Goal: Information Seeking & Learning: Learn about a topic

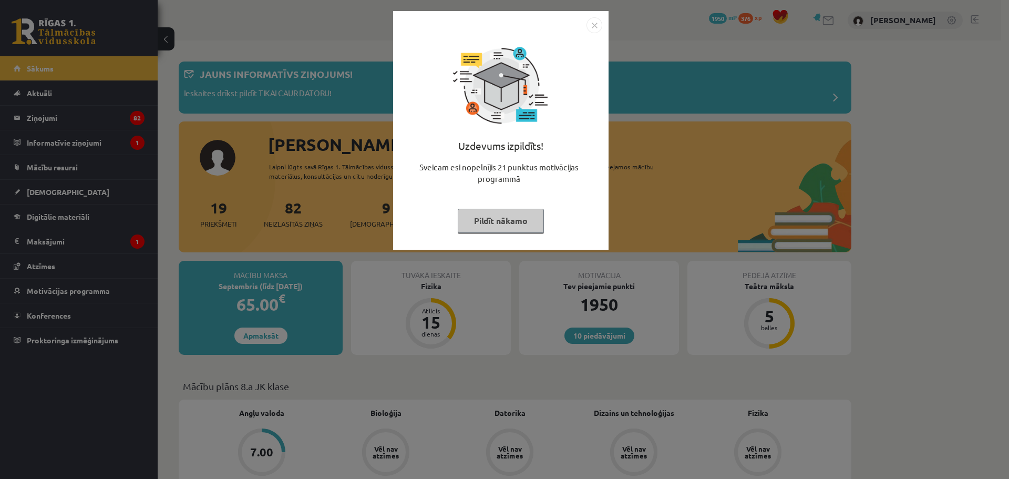
click at [597, 23] on img "Close" at bounding box center [595, 25] width 16 height 16
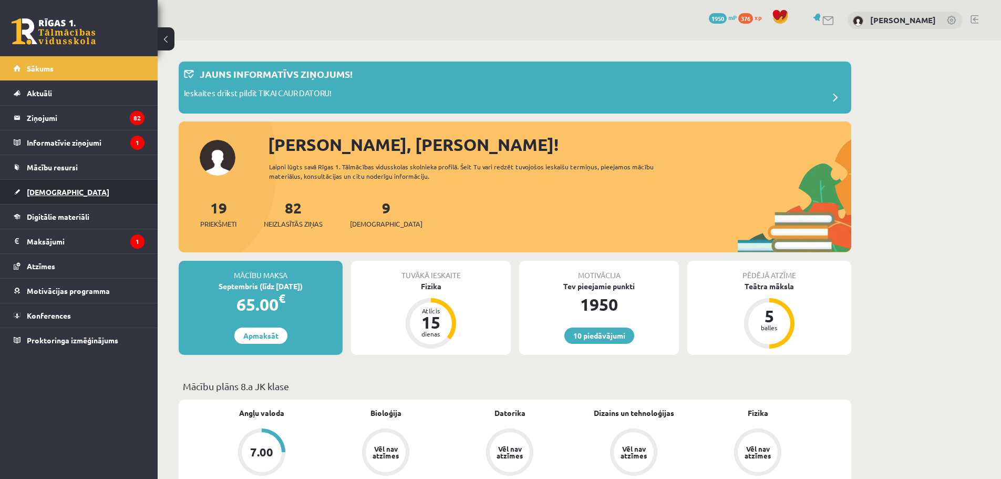
click at [45, 194] on span "[DEMOGRAPHIC_DATA]" at bounding box center [68, 191] width 83 height 9
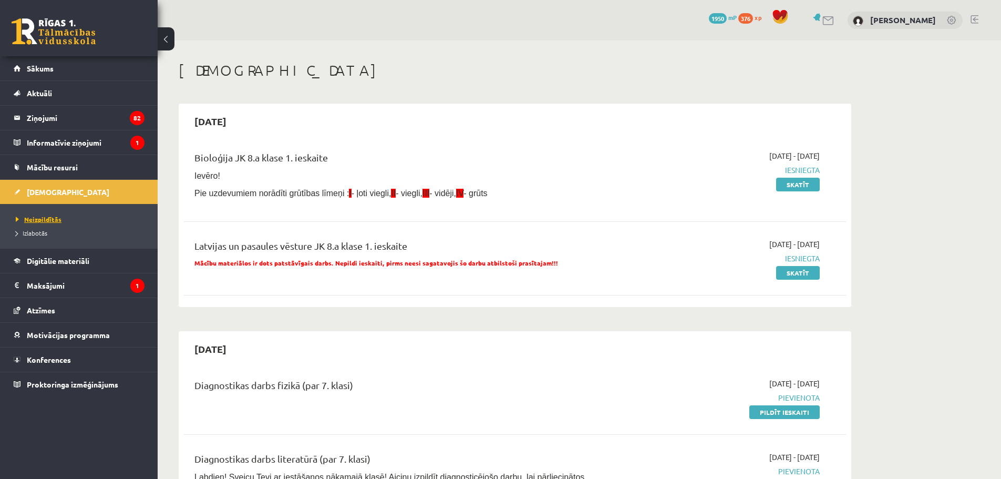
click at [48, 215] on link "Neizpildītās" at bounding box center [81, 218] width 131 height 9
click at [32, 230] on span "Izlabotās" at bounding box center [32, 233] width 32 height 8
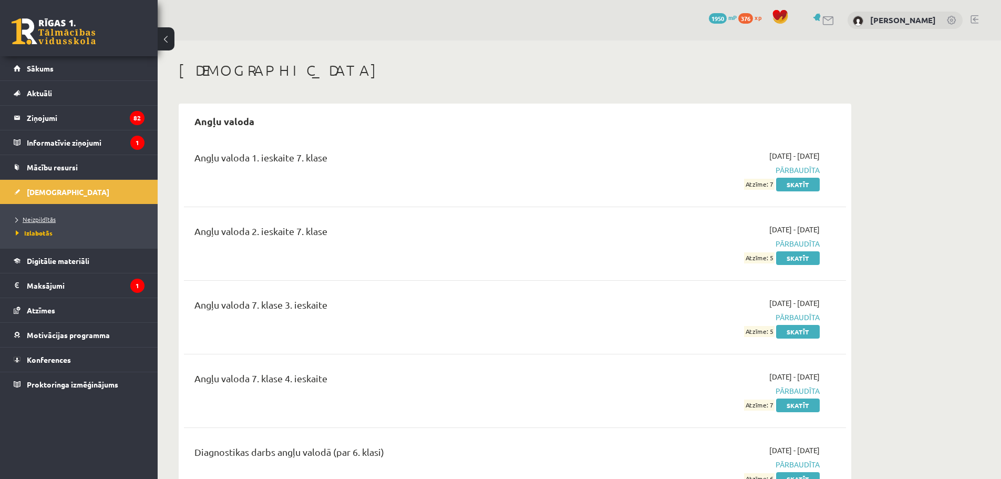
click at [29, 221] on span "Neizpildītās" at bounding box center [36, 219] width 40 height 8
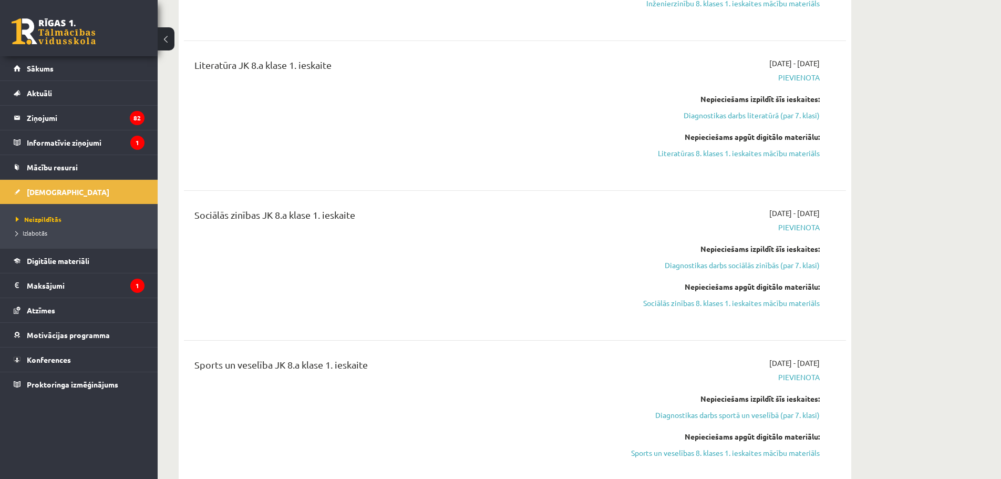
scroll to position [999, 0]
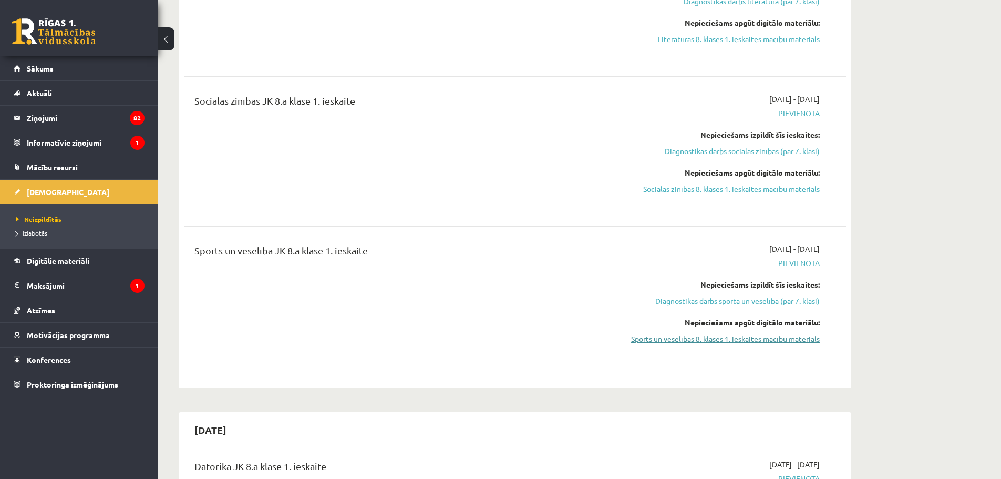
click at [768, 335] on link "Sports un veselības 8. klases 1. ieskaites mācību materiāls" at bounding box center [721, 338] width 198 height 11
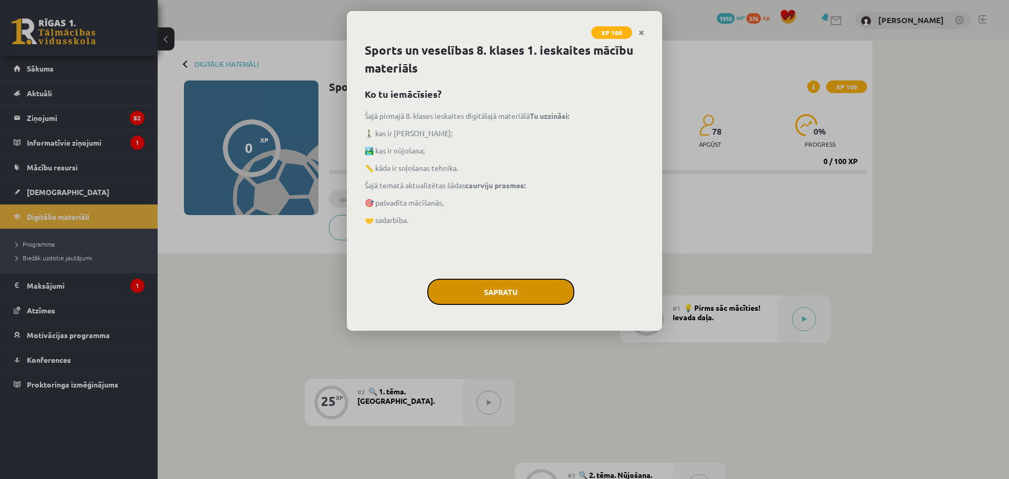
click at [517, 289] on button "Sapratu" at bounding box center [500, 292] width 147 height 26
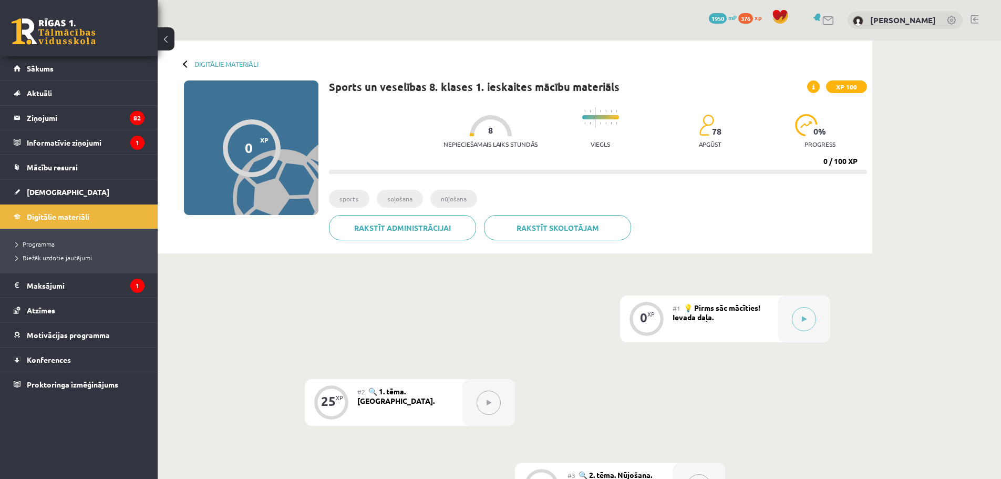
click at [725, 317] on div "#1 💡 Pirms sāc mācīties! Ievada daļa." at bounding box center [725, 318] width 105 height 47
drag, startPoint x: 721, startPoint y: 311, endPoint x: 736, endPoint y: 313, distance: 15.5
click at [722, 311] on span "💡 Pirms sāc mācīties! Ievada daļa." at bounding box center [717, 312] width 88 height 19
click at [802, 322] on button at bounding box center [804, 319] width 24 height 24
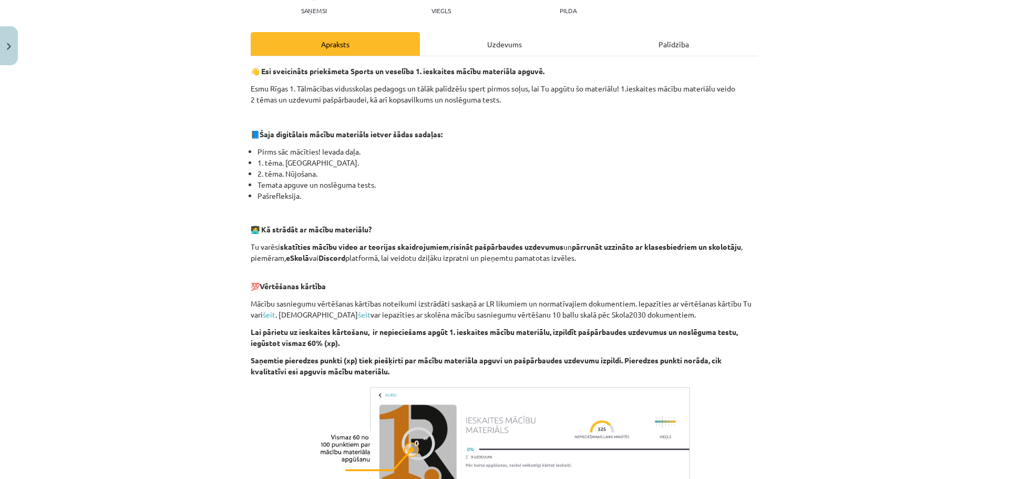
scroll to position [267, 0]
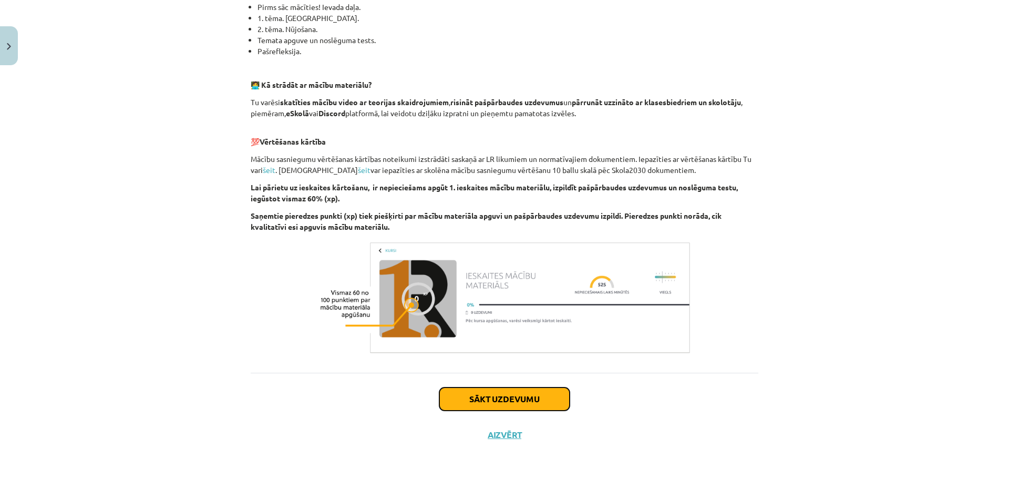
click at [494, 402] on button "Sākt uzdevumu" at bounding box center [504, 398] width 130 height 23
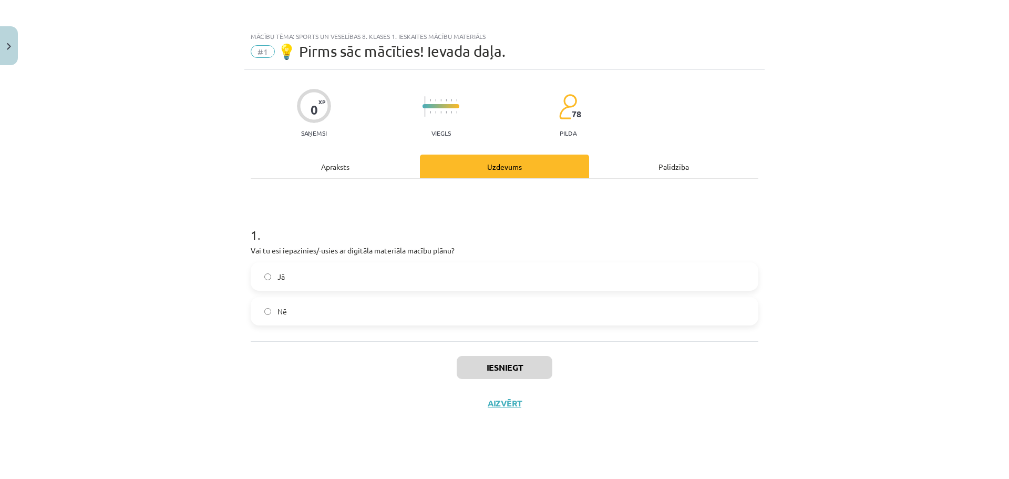
scroll to position [0, 0]
click at [495, 367] on button "Iesniegt" at bounding box center [505, 367] width 96 height 23
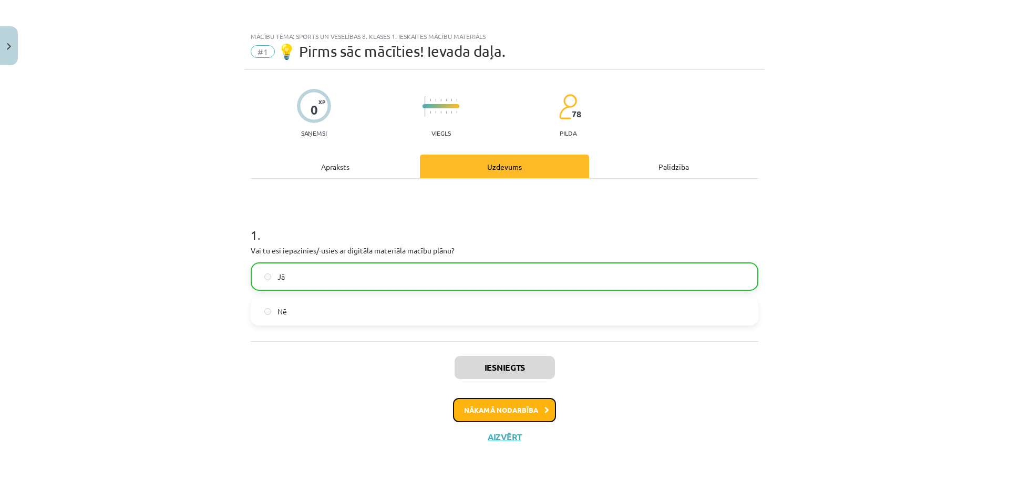
click at [524, 411] on button "Nākamā nodarbība" at bounding box center [504, 410] width 103 height 24
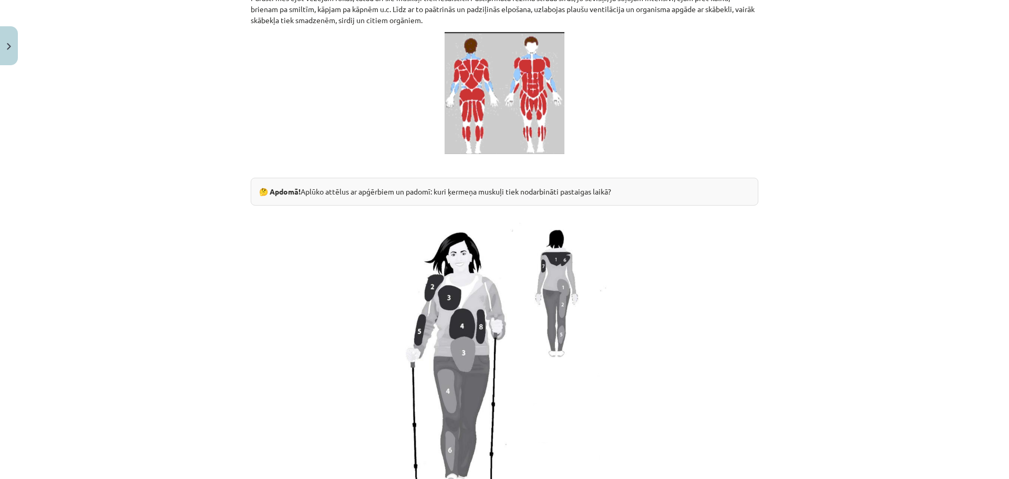
scroll to position [850, 0]
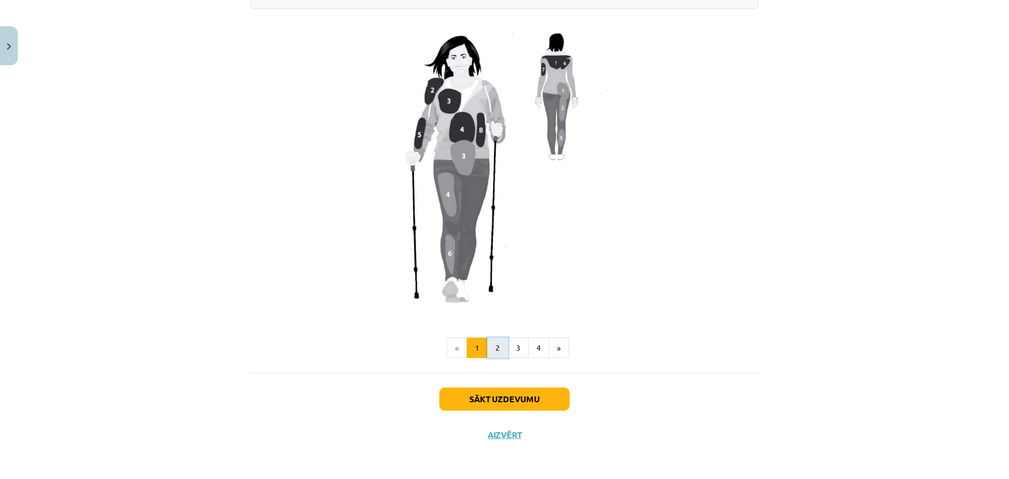
click at [497, 346] on button "2" at bounding box center [497, 347] width 21 height 21
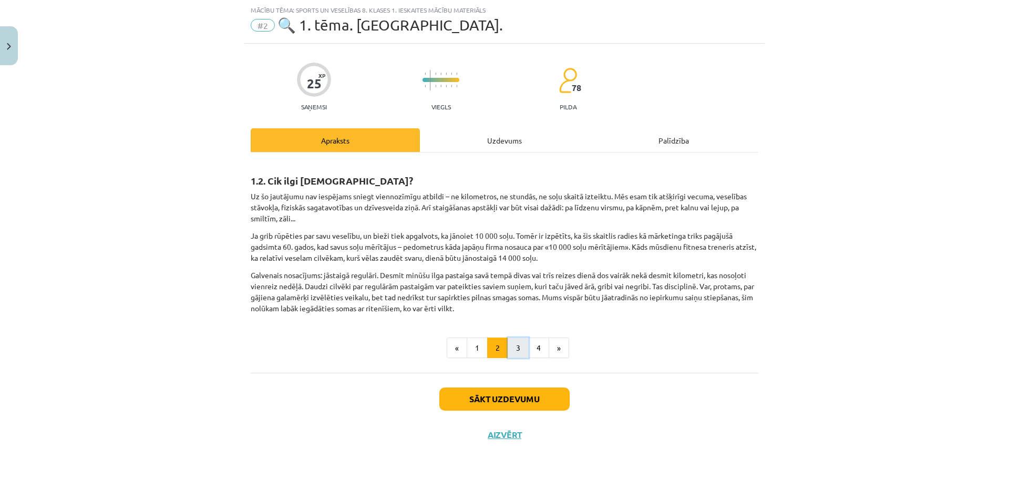
click at [520, 351] on button "3" at bounding box center [518, 347] width 21 height 21
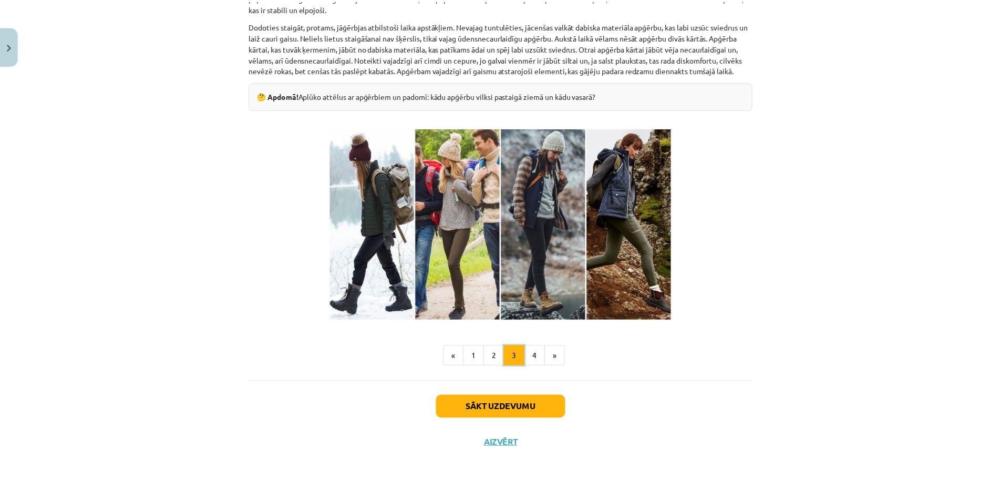
scroll to position [255, 0]
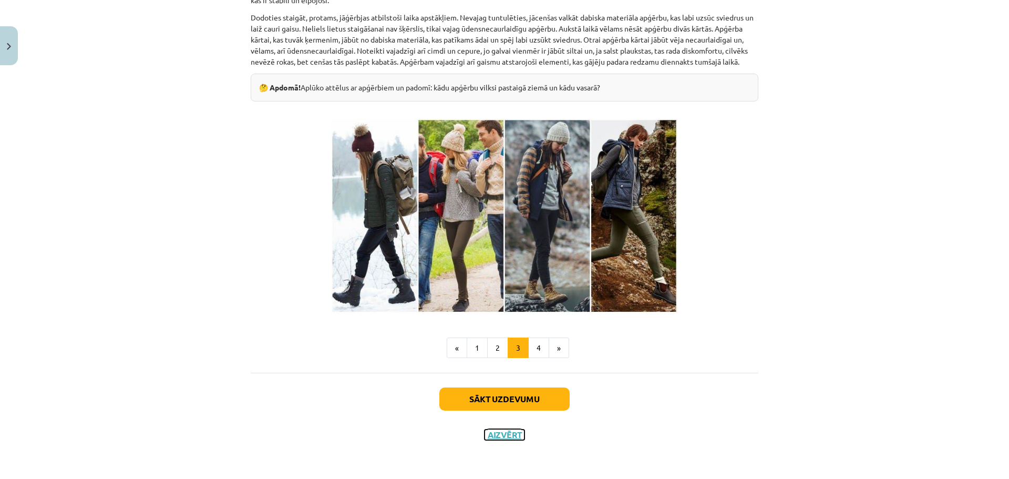
click at [495, 435] on button "Aizvērt" at bounding box center [505, 434] width 40 height 11
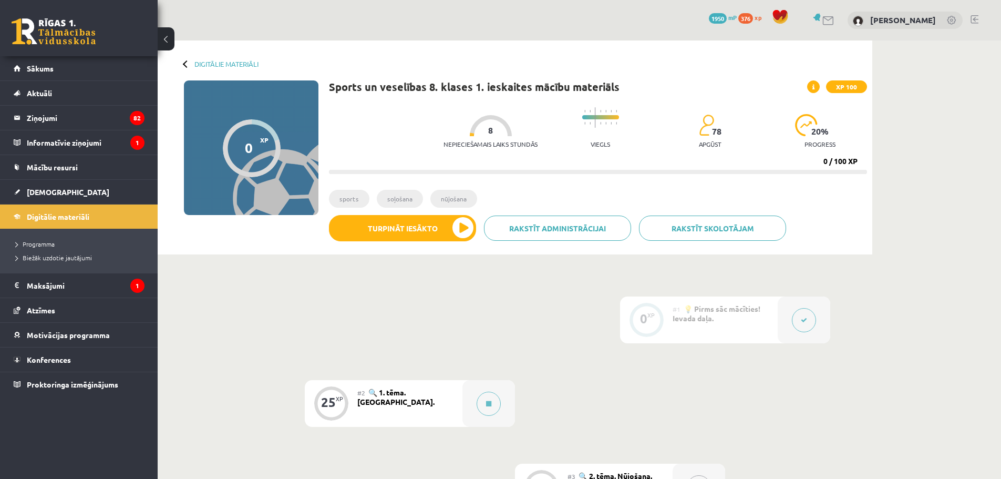
click at [980, 14] on div "0 Dāvanas 1950 mP 376 xp [PERSON_NAME]" at bounding box center [580, 20] width 844 height 40
click at [976, 18] on link at bounding box center [975, 19] width 8 height 8
